Goal: Information Seeking & Learning: Check status

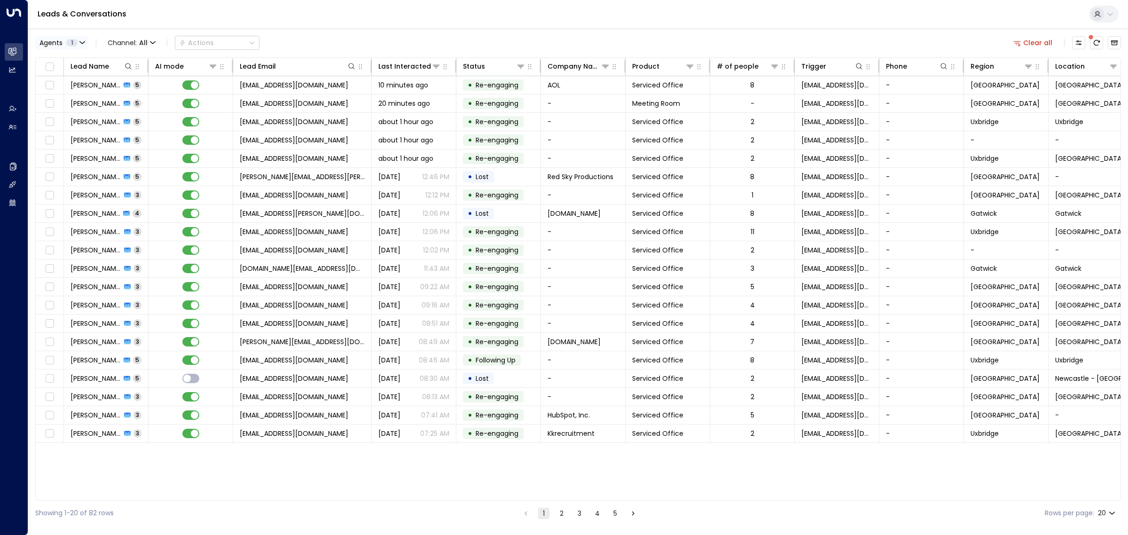
click at [66, 47] on button "Agents 1" at bounding box center [61, 42] width 53 height 13
click at [85, 127] on button "Clear" at bounding box center [90, 129] width 19 height 8
click at [71, 59] on div "[PERSON_NAME]" at bounding box center [77, 61] width 52 height 10
click at [160, 130] on button "Apply" at bounding box center [159, 128] width 27 height 13
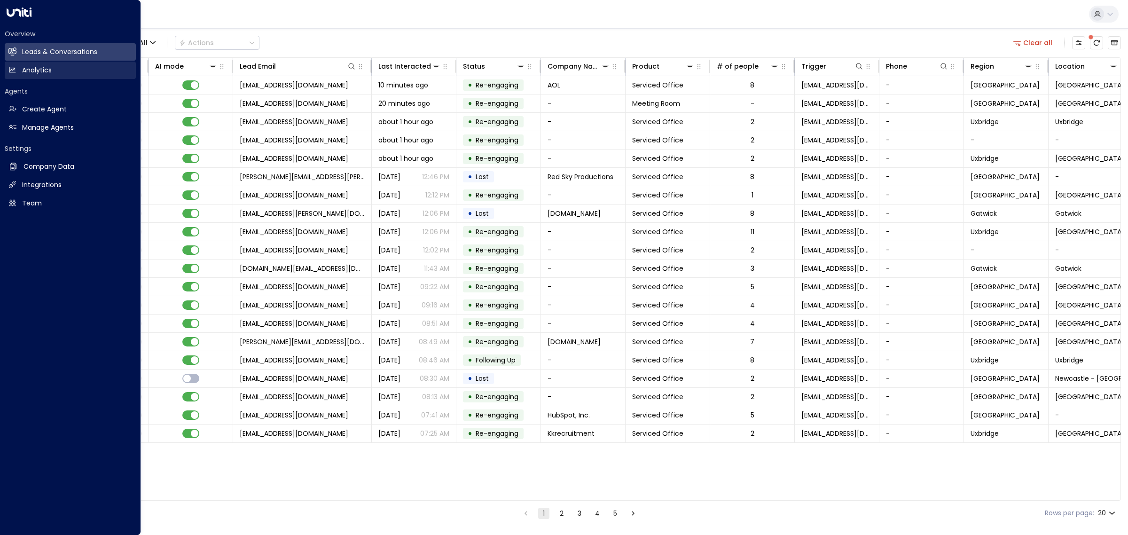
click at [57, 69] on link "Analytics Analytics" at bounding box center [70, 70] width 131 height 17
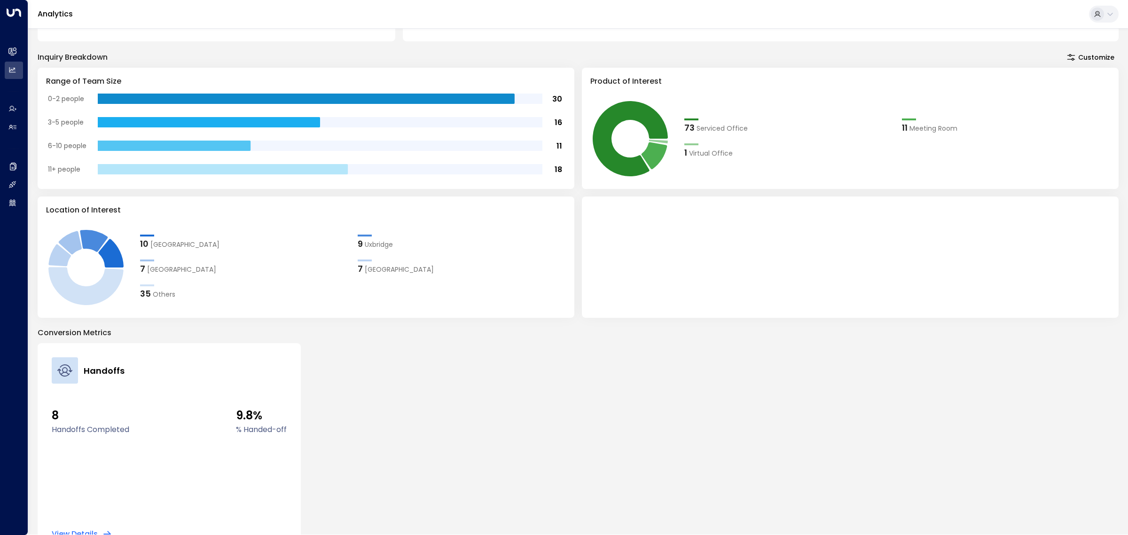
scroll to position [191, 0]
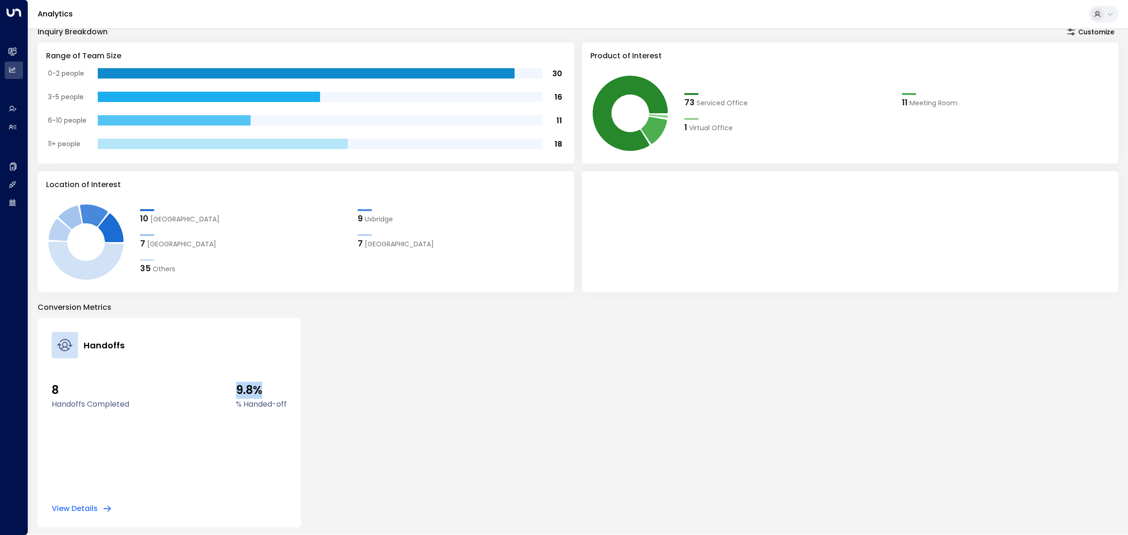
drag, startPoint x: 238, startPoint y: 389, endPoint x: 268, endPoint y: 386, distance: 30.7
click at [268, 386] on span "9.8%" at bounding box center [261, 390] width 51 height 17
click at [370, 384] on div "Handoffs 8 Handoffs Completed 9.8% % Handed-off View Details" at bounding box center [578, 423] width 1081 height 210
click at [100, 506] on button "View Details" at bounding box center [82, 508] width 60 height 9
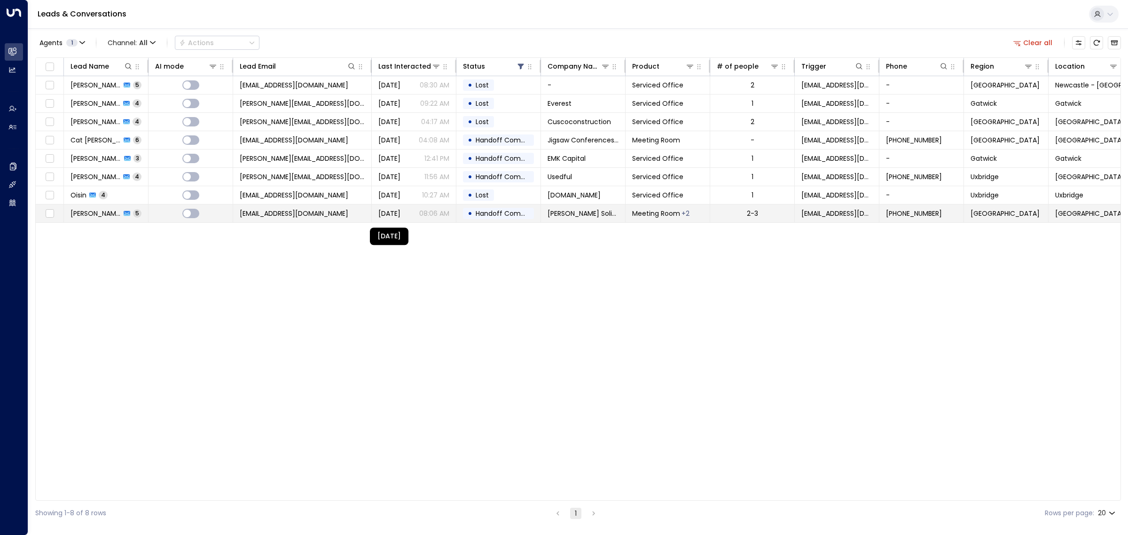
click at [401, 215] on span "[DATE]" at bounding box center [389, 213] width 22 height 9
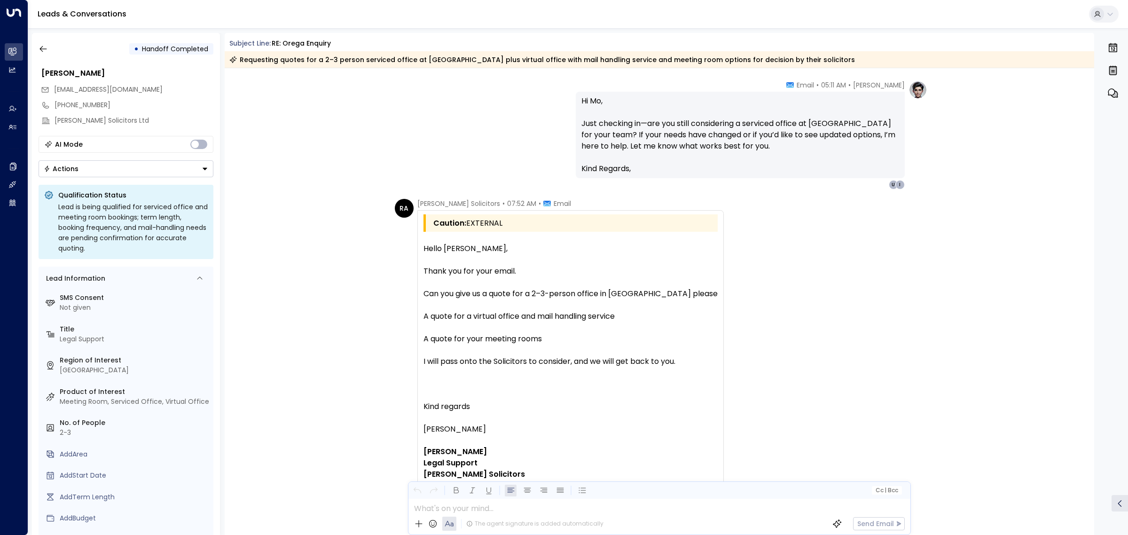
scroll to position [1760, 0]
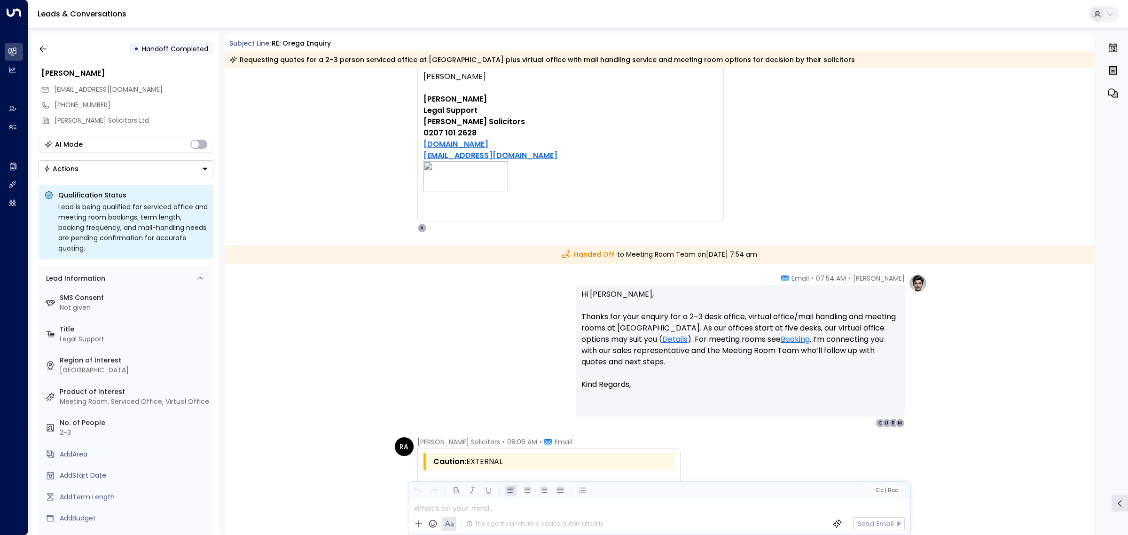
click at [362, 15] on div "Leads & Conversations" at bounding box center [578, 14] width 1100 height 29
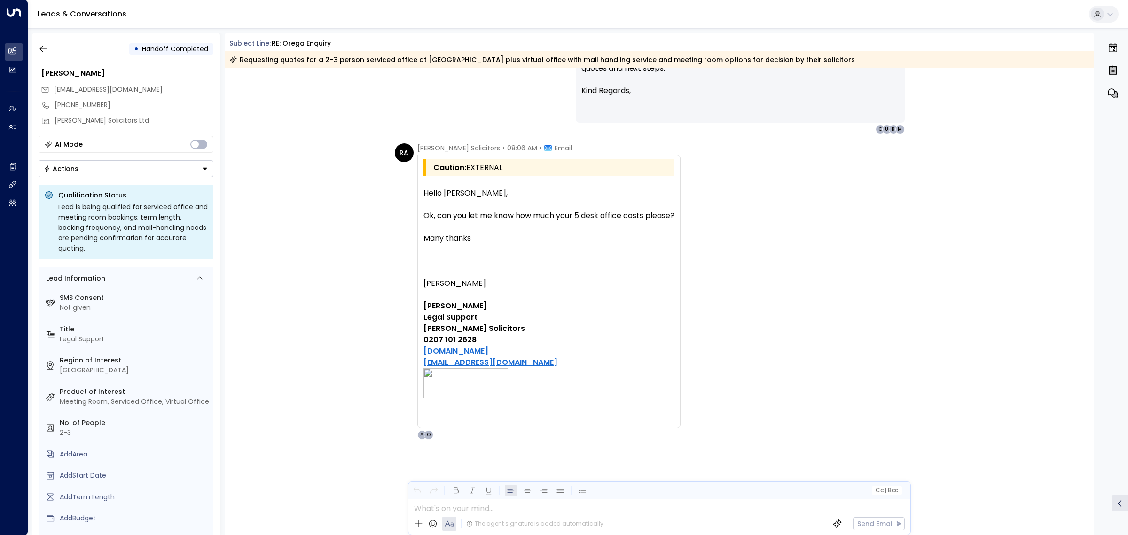
scroll to position [2053, 0]
click at [43, 52] on icon "button" at bounding box center [43, 48] width 9 height 9
